Goal: Find contact information: Find contact information

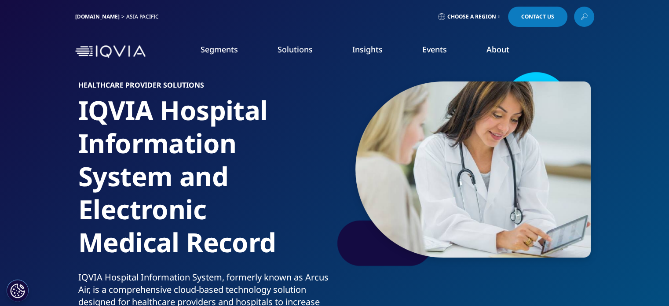
click at [498, 13] on link "Choose a Region" at bounding box center [468, 17] width 65 height 20
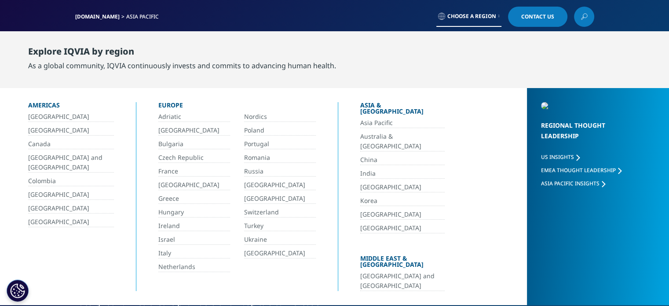
click at [386, 118] on link "Asia Pacific" at bounding box center [402, 123] width 84 height 10
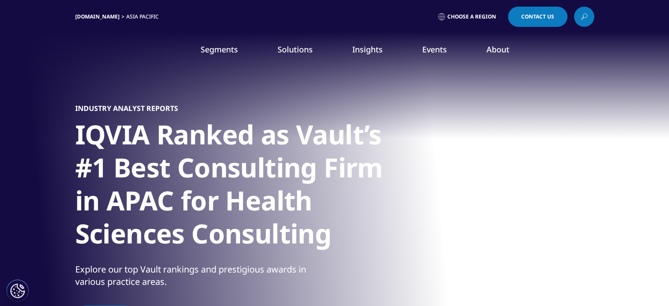
click at [550, 19] on link "Contact Us" at bounding box center [537, 17] width 59 height 20
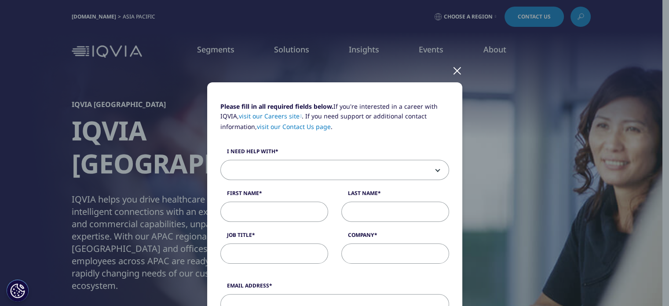
click at [455, 66] on div at bounding box center [457, 70] width 10 height 24
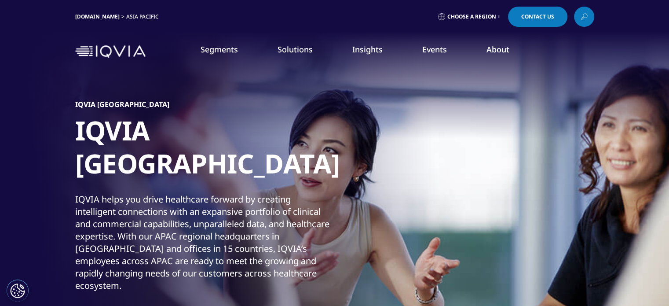
click at [91, 49] on img at bounding box center [110, 51] width 70 height 13
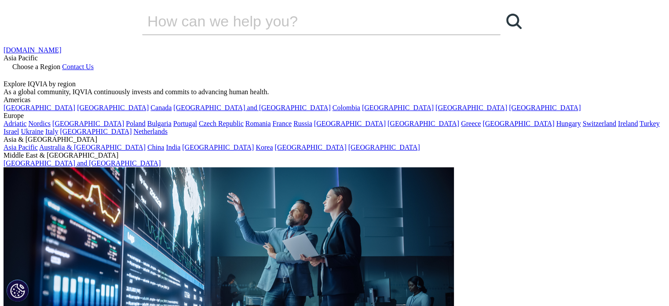
checkbox input "true"
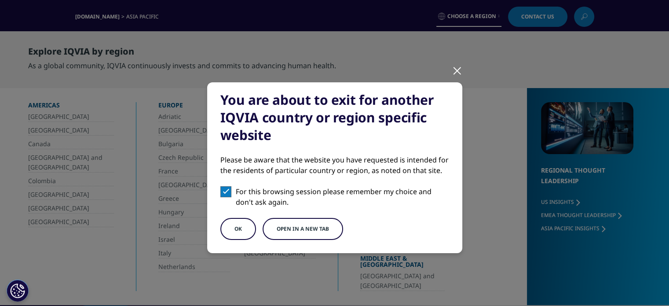
click at [236, 225] on button "OK" at bounding box center [238, 229] width 36 height 22
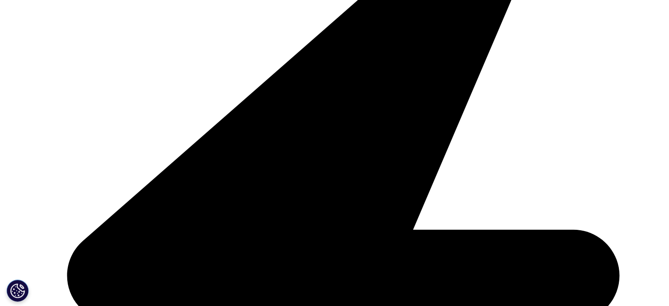
scroll to position [308, 0]
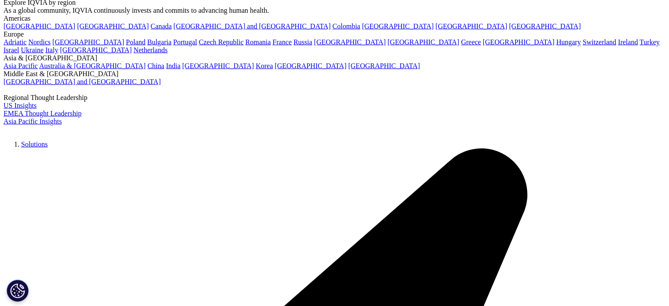
scroll to position [1936, 0]
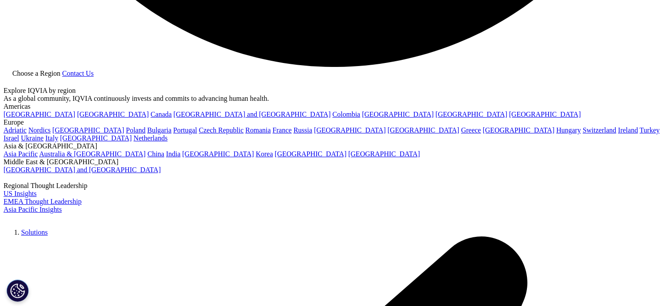
drag, startPoint x: 193, startPoint y: 149, endPoint x: 99, endPoint y: 132, distance: 95.7
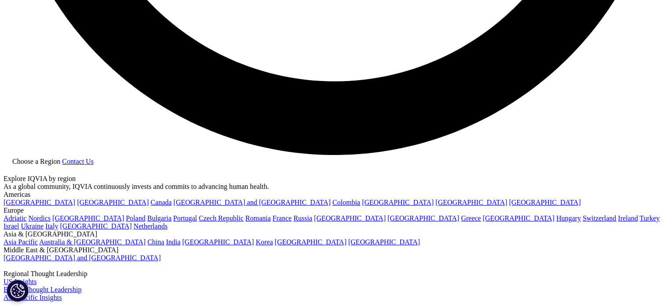
drag, startPoint x: 213, startPoint y: 152, endPoint x: 88, endPoint y: 135, distance: 126.6
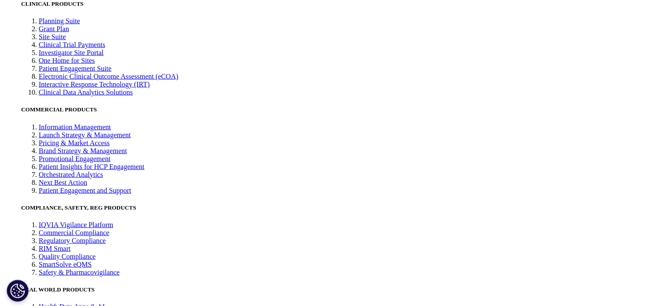
drag, startPoint x: 398, startPoint y: 110, endPoint x: 583, endPoint y: 109, distance: 185.2
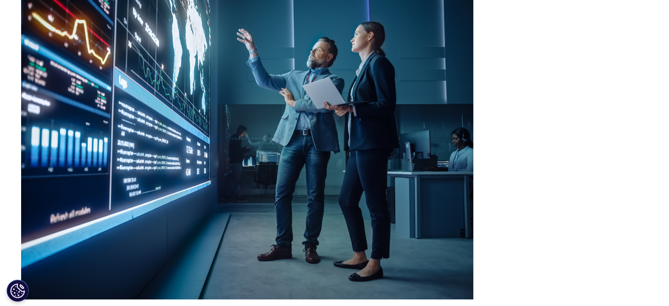
scroll to position [2684, 0]
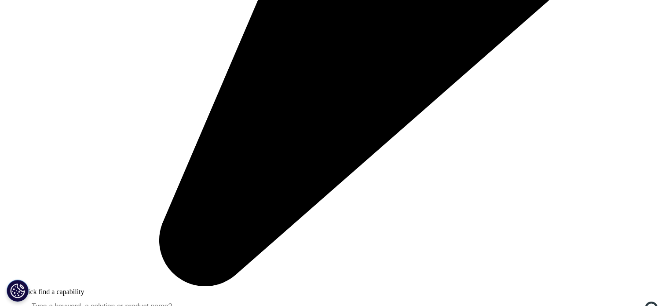
scroll to position [898, 0]
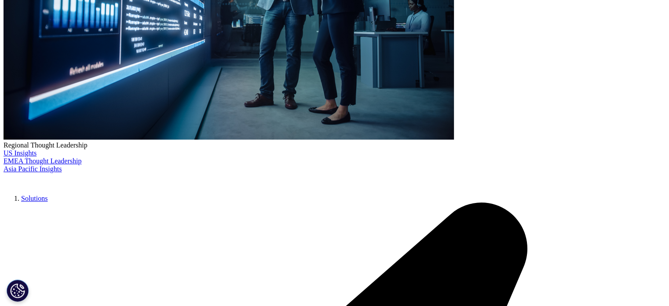
scroll to position [263, 0]
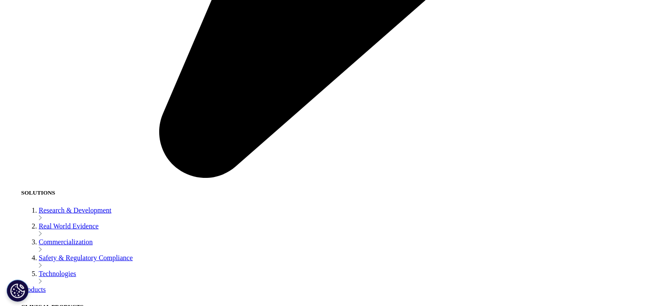
scroll to position [1975, 0]
